Goal: Information Seeking & Learning: Learn about a topic

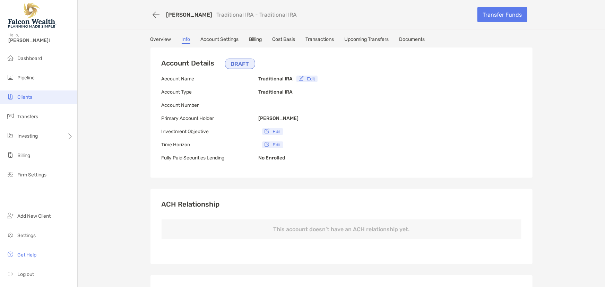
click at [20, 98] on span "Clients" at bounding box center [24, 97] width 15 height 6
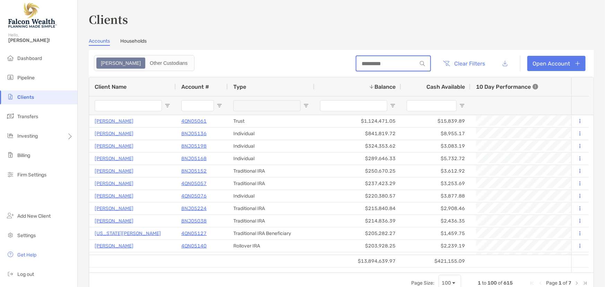
click at [361, 64] on input at bounding box center [387, 64] width 61 height 6
click at [313, 39] on div "Accounts Households" at bounding box center [341, 42] width 505 height 8
click at [286, 38] on div "Clients Accounts Households Zoe Other Custodians Clear Filters Open Account 1 t…" at bounding box center [341, 152] width 505 height 283
click at [391, 62] on input at bounding box center [387, 64] width 61 height 6
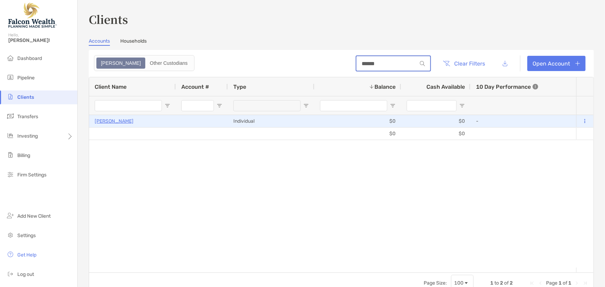
type input "******"
click at [123, 121] on p "[PERSON_NAME]" at bounding box center [114, 121] width 39 height 9
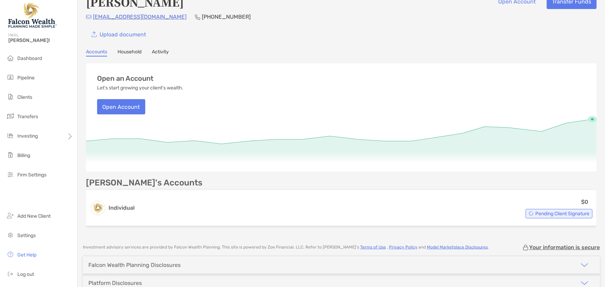
scroll to position [31, 0]
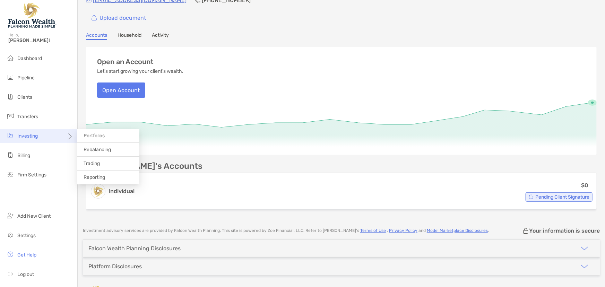
click at [34, 137] on span "Investing" at bounding box center [27, 136] width 20 height 6
click at [101, 136] on span "Portfolios" at bounding box center [94, 136] width 21 height 6
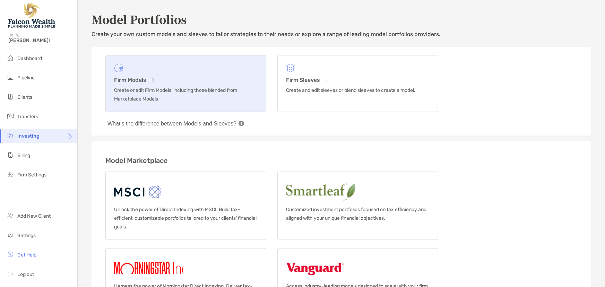
click at [187, 83] on link "Firm Models Create or edit Firm Models, including those blended from Marketplac…" at bounding box center [185, 83] width 161 height 57
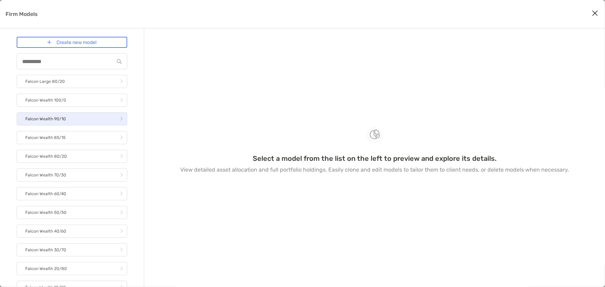
click at [74, 120] on link "Falcon Wealth 90/10" at bounding box center [72, 118] width 111 height 13
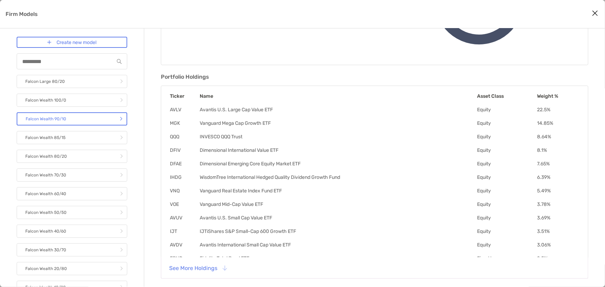
scroll to position [147, 0]
click at [193, 266] on button "See More Holdings" at bounding box center [198, 267] width 68 height 15
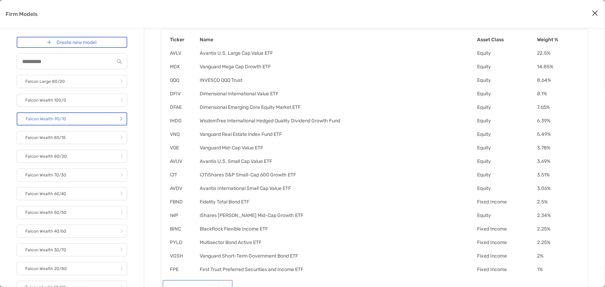
scroll to position [189, 0]
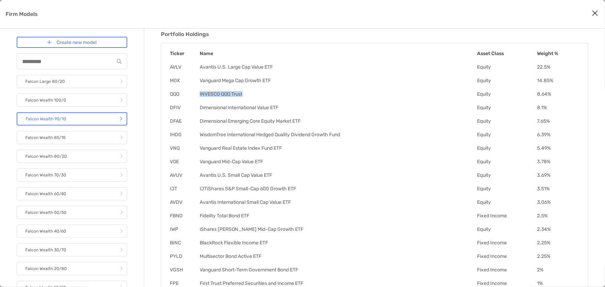
drag, startPoint x: 198, startPoint y: 92, endPoint x: 247, endPoint y: 94, distance: 49.6
click at [247, 94] on tr "QQQ INVESCO QQQ Trust Equity 8.64 %" at bounding box center [375, 94] width 410 height 7
click at [243, 93] on td "INVESCO QQQ Trust" at bounding box center [338, 94] width 278 height 7
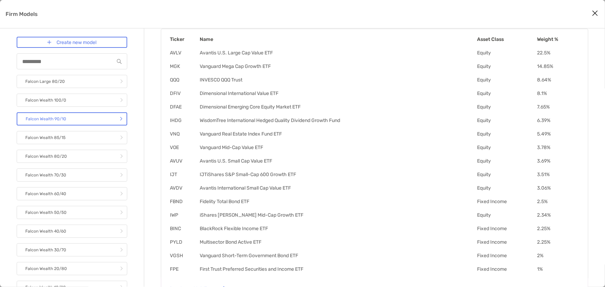
scroll to position [221, 0]
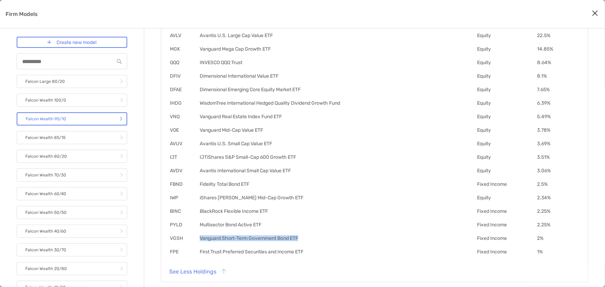
drag, startPoint x: 199, startPoint y: 233, endPoint x: 310, endPoint y: 237, distance: 111.4
click at [310, 237] on table "Ticker Name Asset Class Weight % AVLV Avantis U.S. Large Cap Value ETF Equity 2…" at bounding box center [375, 137] width 410 height 250
click at [292, 235] on td "Vanguard Short-Term Government Bond ETF" at bounding box center [338, 238] width 278 height 7
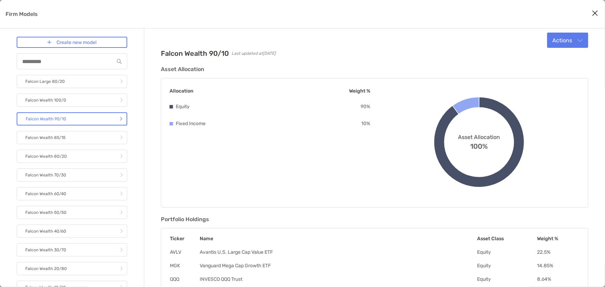
scroll to position [0, 0]
